Goal: Task Accomplishment & Management: Complete application form

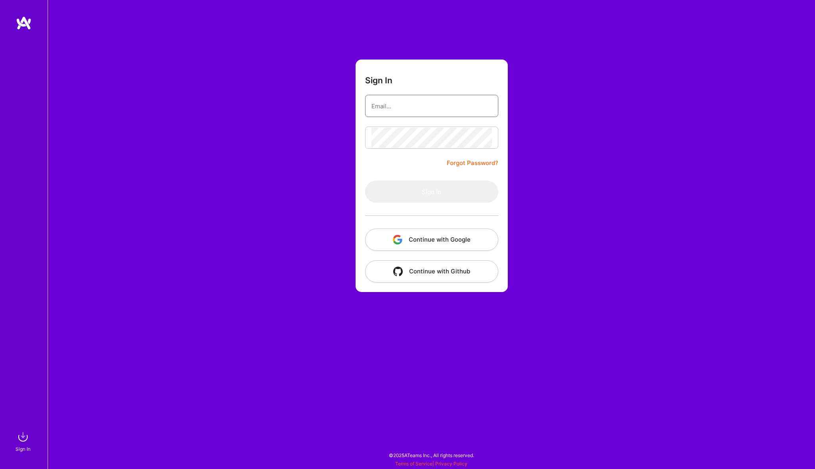
type input "[EMAIL_ADDRESS][DOMAIN_NAME]"
click at [431, 191] on button "Sign In" at bounding box center [431, 191] width 133 height 22
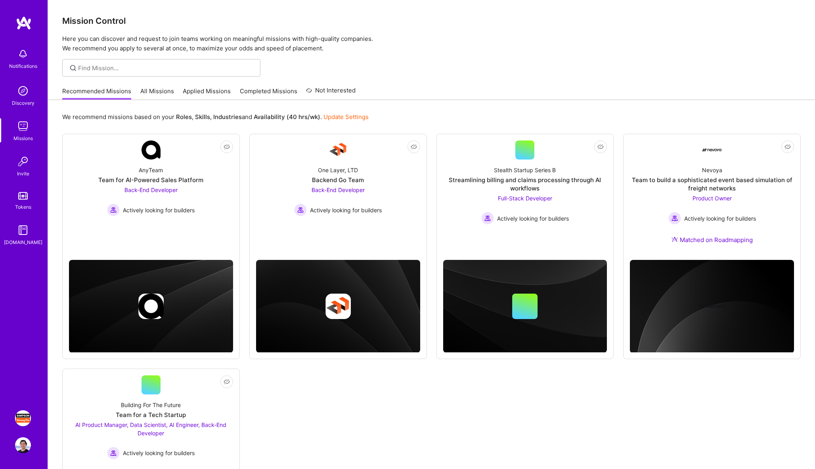
click at [21, 421] on img at bounding box center [23, 418] width 16 height 16
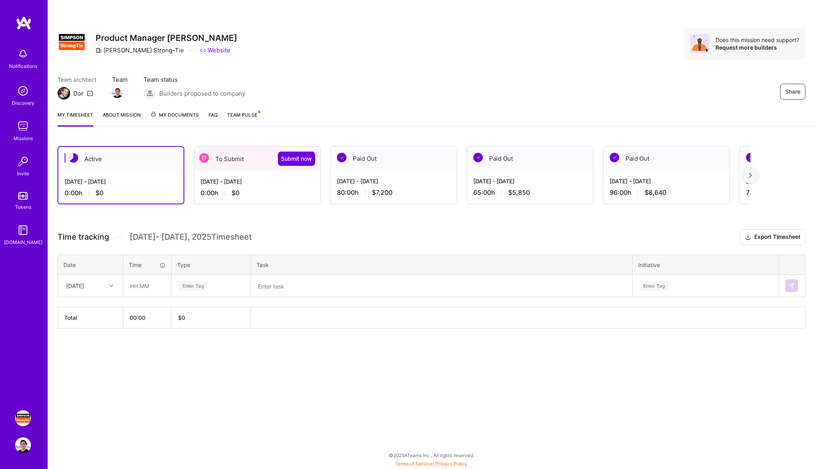
click at [250, 163] on div "To Submit Submit now" at bounding box center [257, 158] width 126 height 25
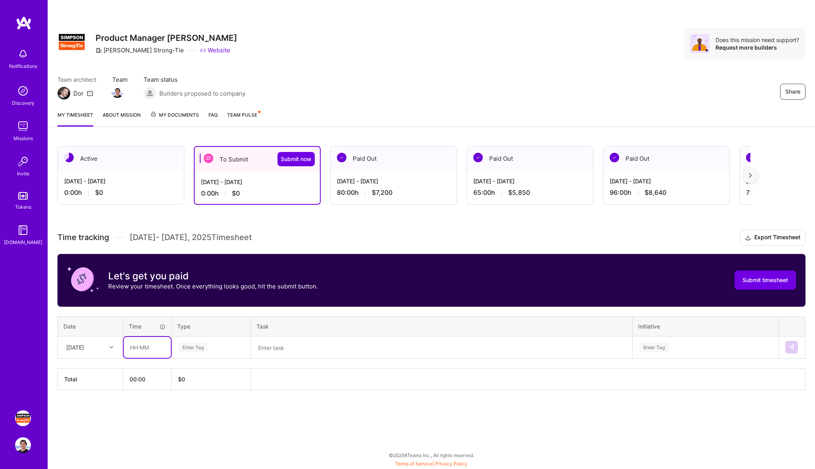
click at [144, 351] on input "text" at bounding box center [147, 347] width 47 height 21
click at [110, 348] on icon at bounding box center [111, 347] width 4 height 4
click at [144, 345] on input "text" at bounding box center [147, 347] width 47 height 21
type input "08:00"
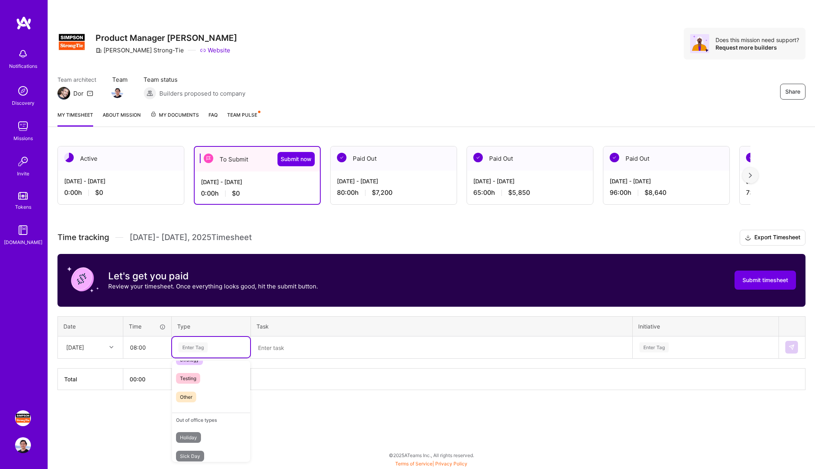
scroll to position [214, 0]
click at [189, 400] on span "Other" at bounding box center [186, 401] width 20 height 11
click at [281, 346] on textarea at bounding box center [442, 347] width 380 height 21
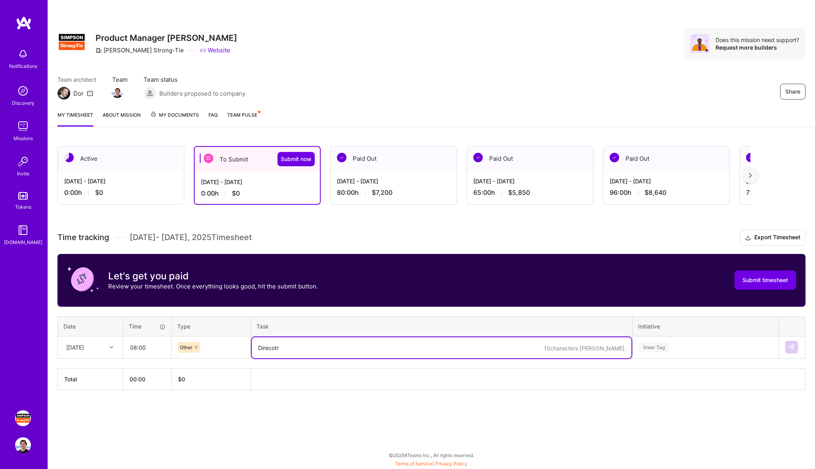
type textarea "Director"
type textarea "Director On Prem & CS Engineer"
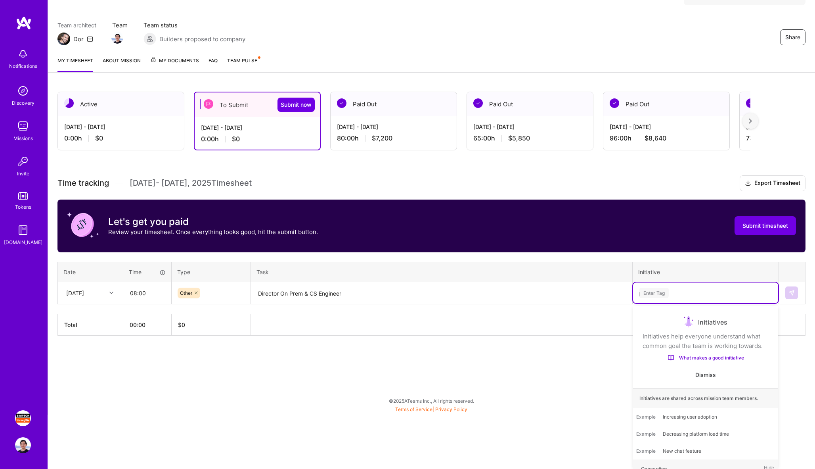
scroll to position [0, 0]
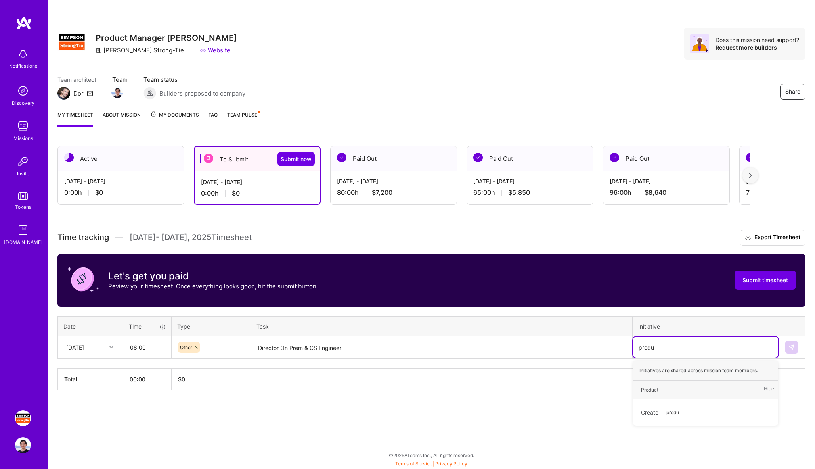
type input "produc"
click at [652, 387] on div "Product" at bounding box center [649, 389] width 17 height 8
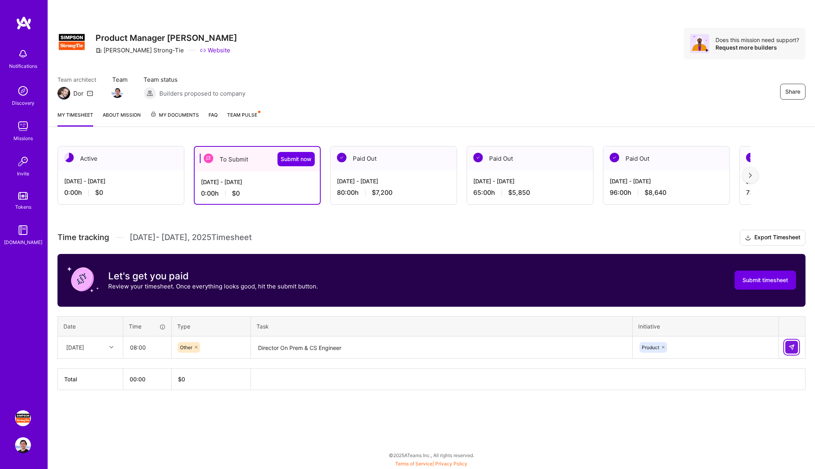
click at [794, 346] on img at bounding box center [792, 347] width 6 height 6
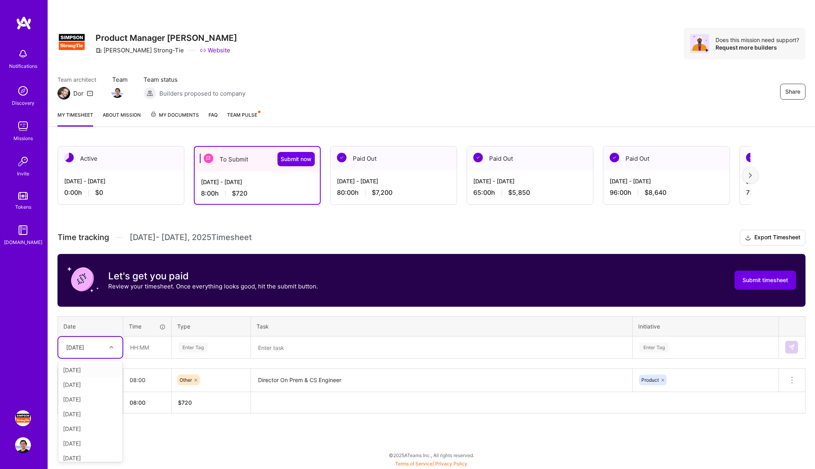
click at [114, 345] on div at bounding box center [112, 347] width 12 height 10
click at [95, 370] on div "[DATE]" at bounding box center [90, 369] width 64 height 15
click at [150, 349] on input "text" at bounding box center [147, 347] width 47 height 21
type input "08:00"
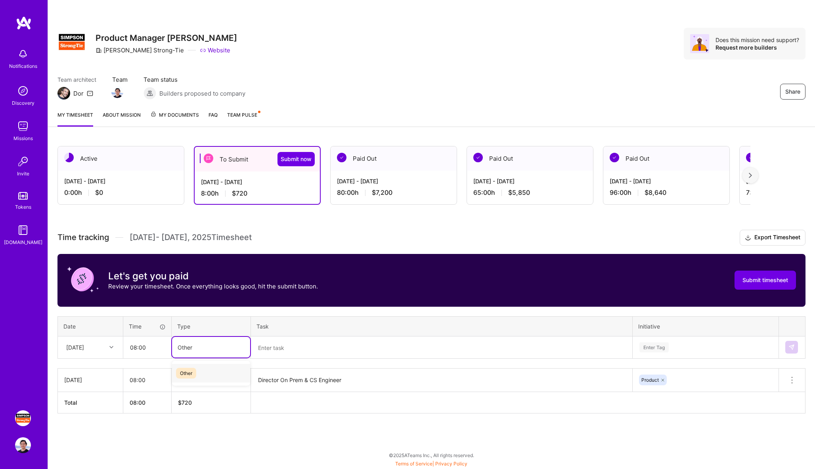
type input "Other"
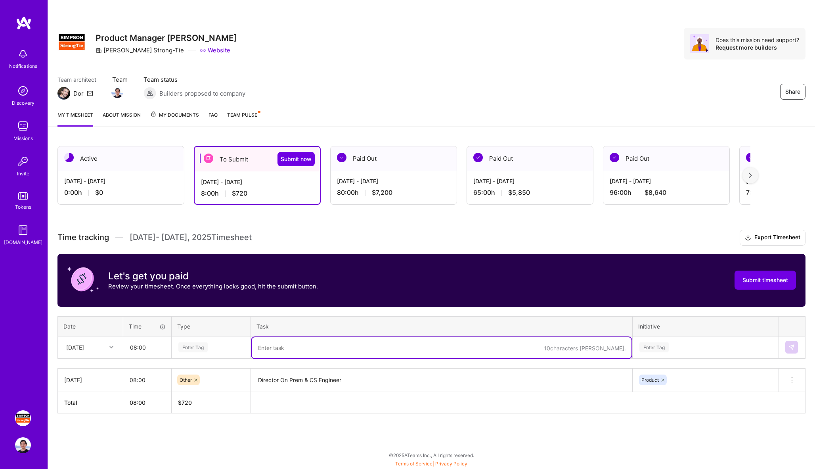
paste textarea "Director On Prem & CS Engineer"
type textarea "Director On Prem & CS Engineer"
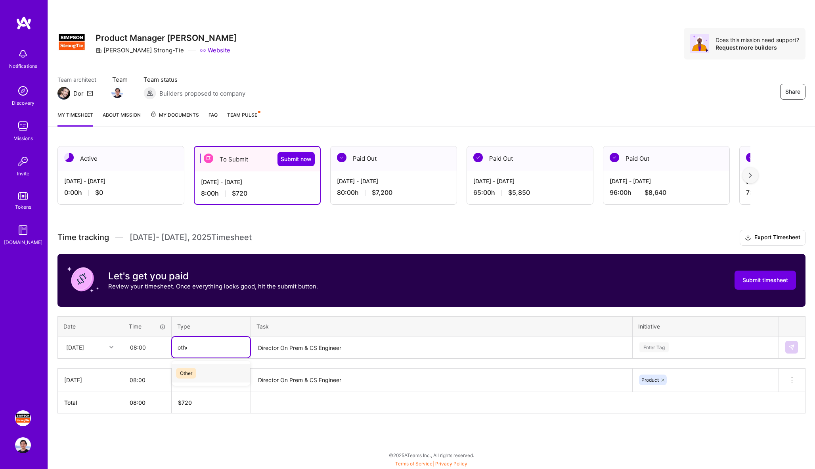
type input "other"
click at [197, 371] on div "Other" at bounding box center [211, 373] width 78 height 19
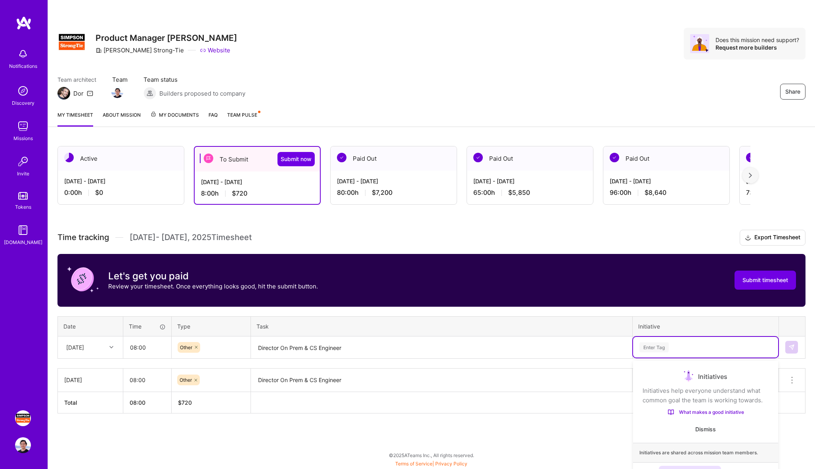
scroll to position [54, 0]
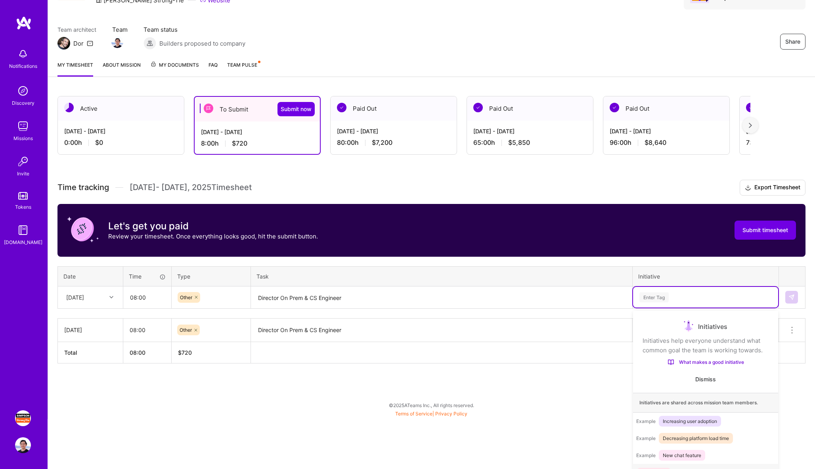
click at [692, 307] on div "option Product, selected. option Onboarding focused, 1 of 2. 2 results availabl…" at bounding box center [705, 297] width 145 height 21
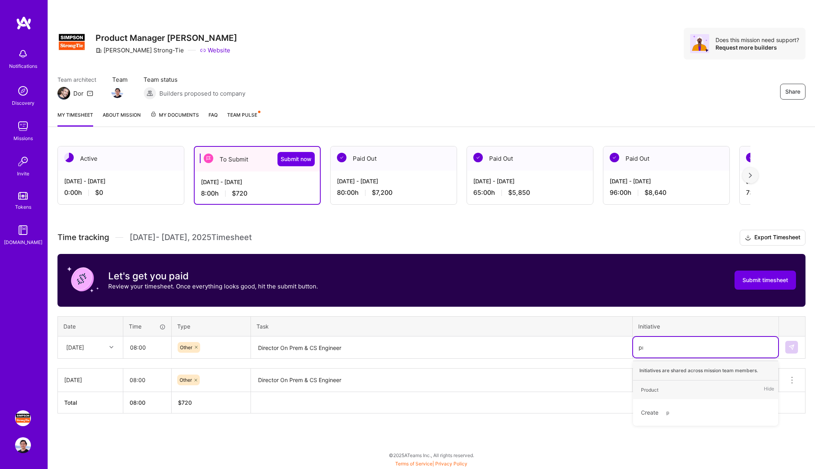
scroll to position [0, 0]
type input "product"
click at [652, 392] on div "Product" at bounding box center [649, 389] width 17 height 8
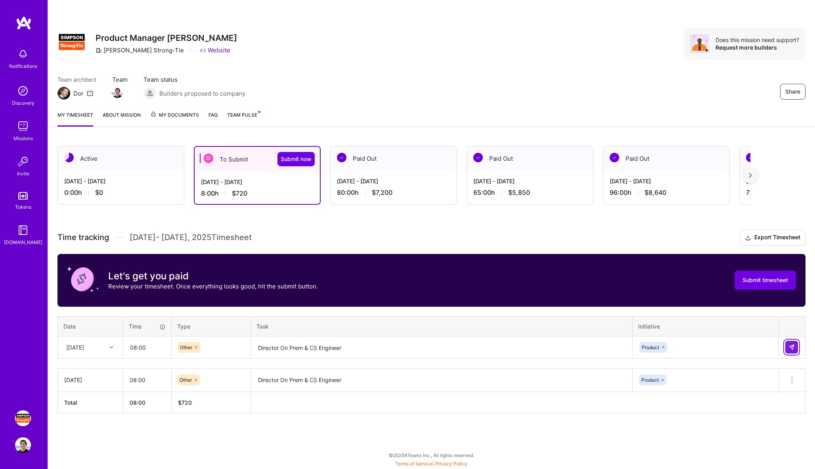
click at [795, 345] on img at bounding box center [792, 347] width 6 height 6
